Goal: Information Seeking & Learning: Learn about a topic

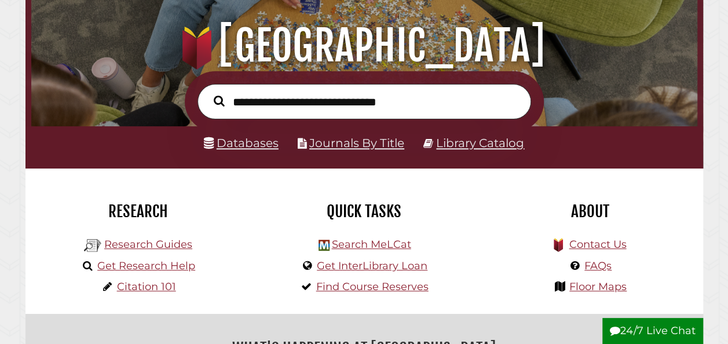
scroll to position [115, 0]
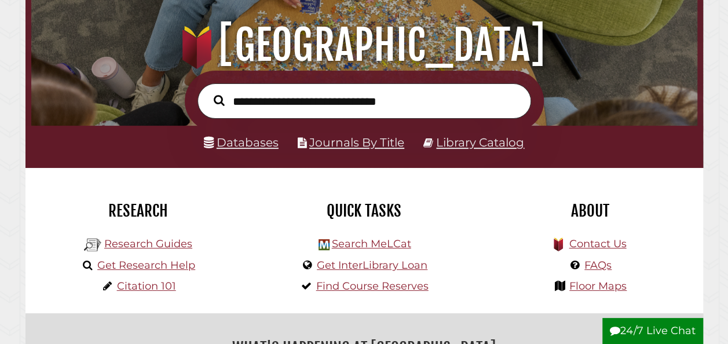
click at [256, 155] on div "Databases Journals By Title Library Catalog" at bounding box center [363, 147] width 677 height 42
click at [250, 146] on link "Databases" at bounding box center [241, 142] width 75 height 14
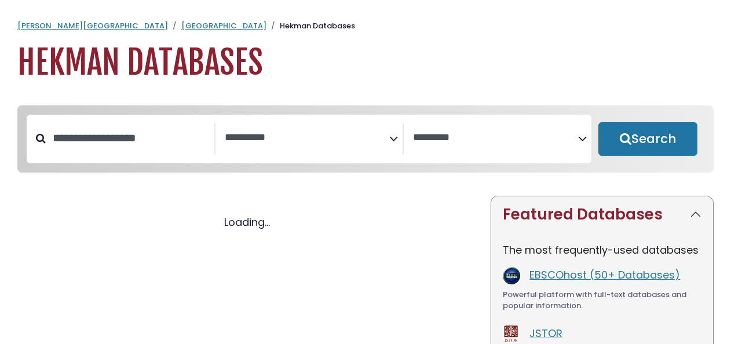
select select "Database Subject Filter"
select select "Database Vendors Filter"
select select "Database Subject Filter"
select select "Database Vendors Filter"
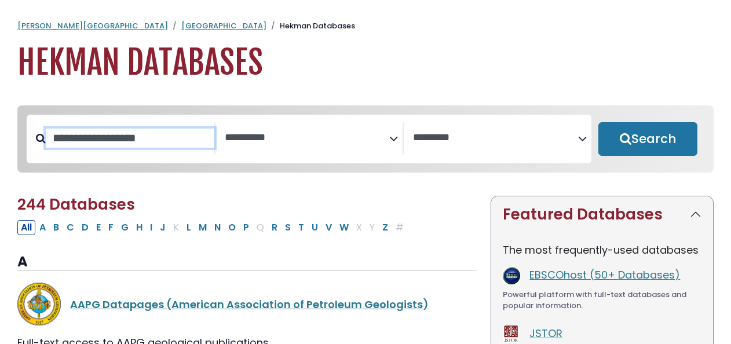
click at [97, 142] on input "Search database by title or keyword" at bounding box center [130, 138] width 168 height 19
click at [253, 137] on textarea "Search" at bounding box center [307, 138] width 165 height 12
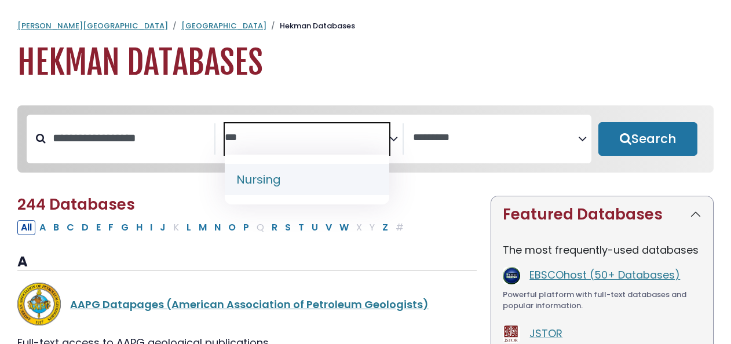
type textarea "***"
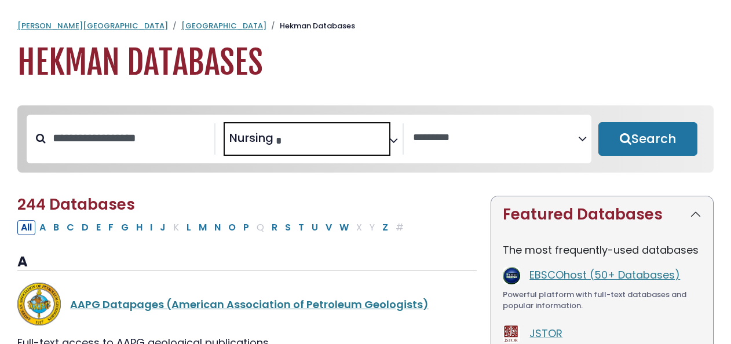
select select "*****"
click at [670, 146] on button "Search" at bounding box center [647, 139] width 99 height 34
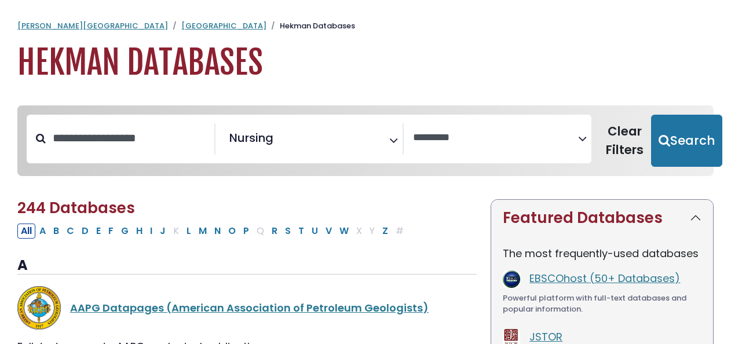
select select "Database Vendors Filter"
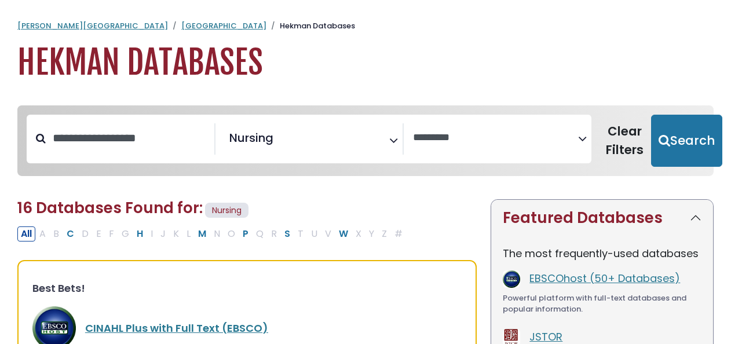
click at [322, 65] on h1 "Hekman Databases" at bounding box center [365, 62] width 696 height 39
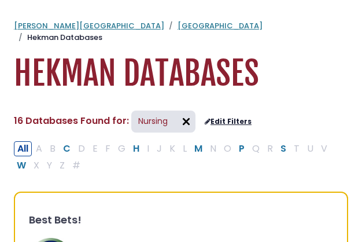
click at [336, 25] on ol "[PERSON_NAME] University Hekman Library Hekman Databases" at bounding box center [181, 31] width 335 height 23
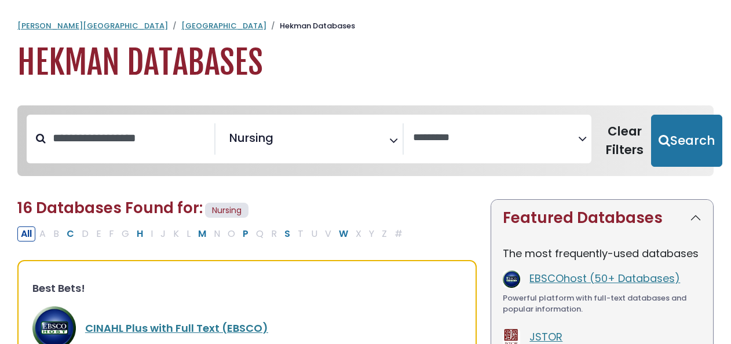
click at [155, 328] on link "CINAHL Plus with Full Text (EBSCO)" at bounding box center [176, 328] width 183 height 14
